Goal: Navigation & Orientation: Understand site structure

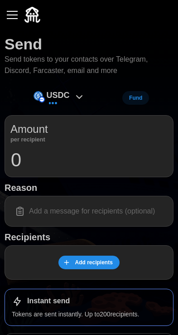
click at [16, 15] on div "button" at bounding box center [12, 15] width 11 height 1
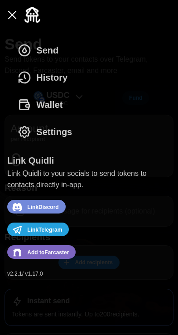
click at [73, 107] on button "Wallet" at bounding box center [42, 104] width 70 height 27
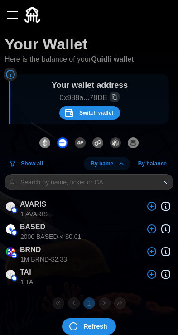
click at [18, 15] on button "button" at bounding box center [12, 14] width 15 height 15
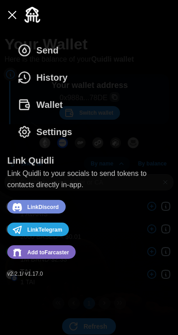
click at [73, 127] on button "Settings" at bounding box center [47, 131] width 80 height 27
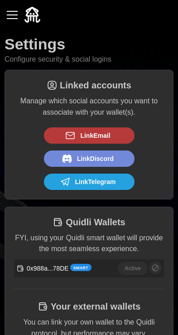
click at [11, 15] on div "button" at bounding box center [12, 15] width 11 height 1
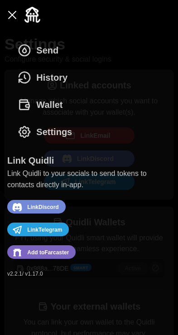
click at [65, 46] on button "Send" at bounding box center [40, 50] width 66 height 27
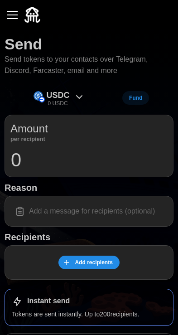
click at [10, 17] on button "button" at bounding box center [12, 14] width 15 height 15
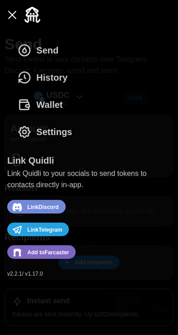
click at [75, 78] on button "History" at bounding box center [44, 77] width 75 height 27
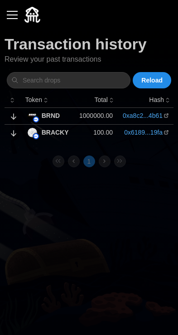
click at [158, 82] on span "Reload" at bounding box center [152, 80] width 21 height 15
